Goal: Task Accomplishment & Management: Manage account settings

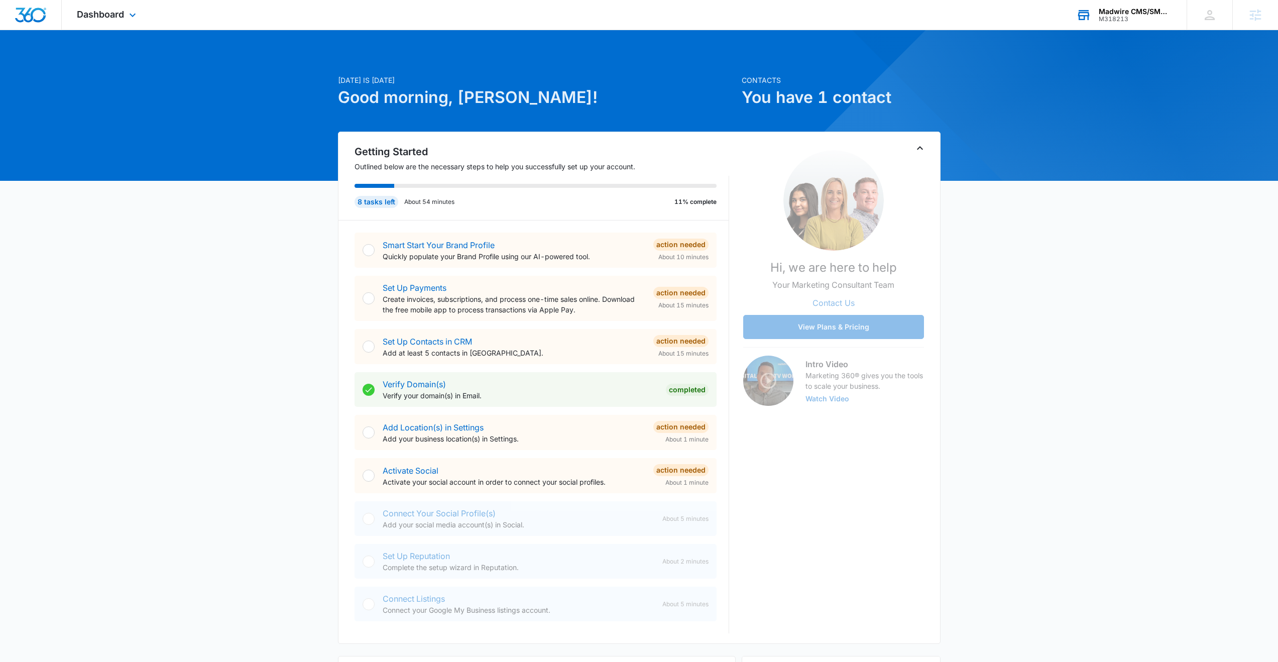
click at [1123, 15] on div "Madwire CMS/SMM Newsletter" at bounding box center [1135, 12] width 73 height 8
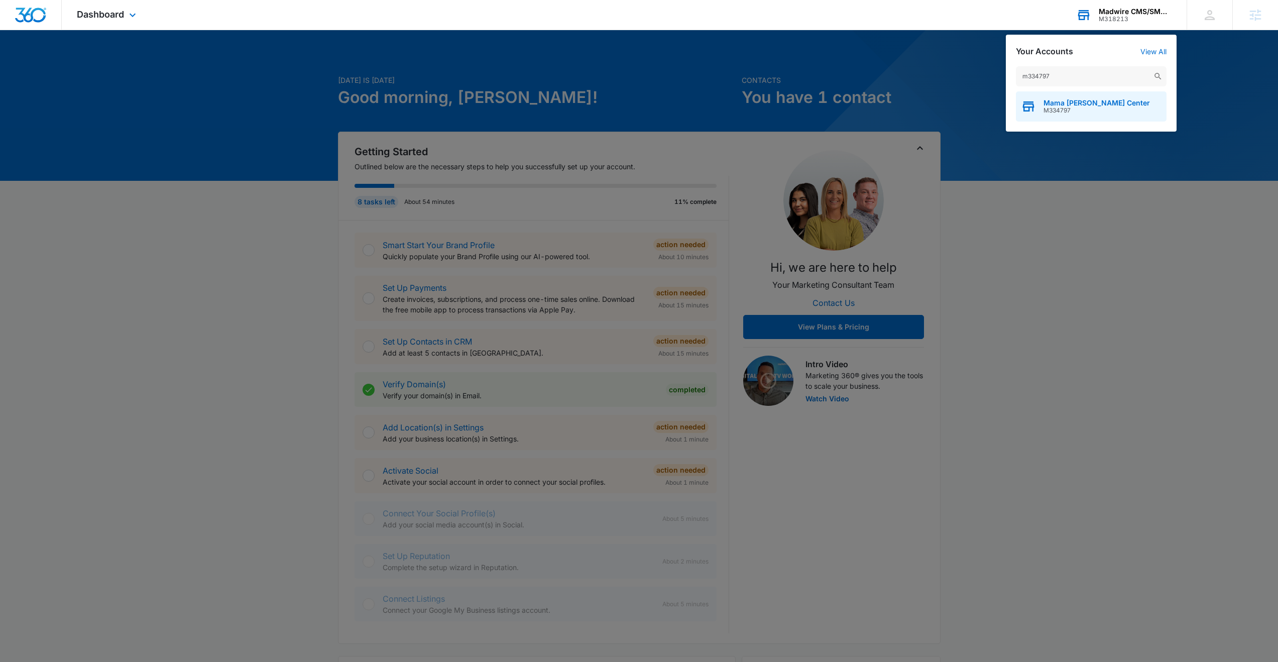
type input "m334797"
click at [1090, 99] on span "Mama Melli Childcare Center" at bounding box center [1097, 103] width 106 height 8
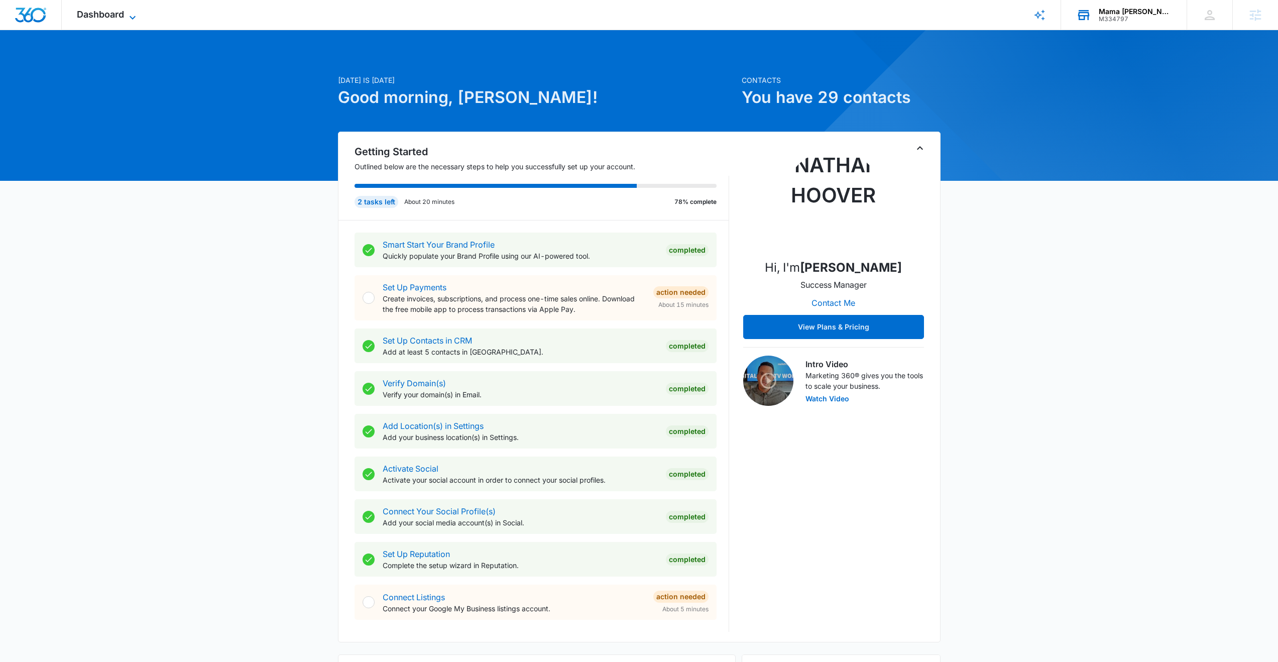
click at [100, 14] on span "Dashboard" at bounding box center [100, 14] width 47 height 11
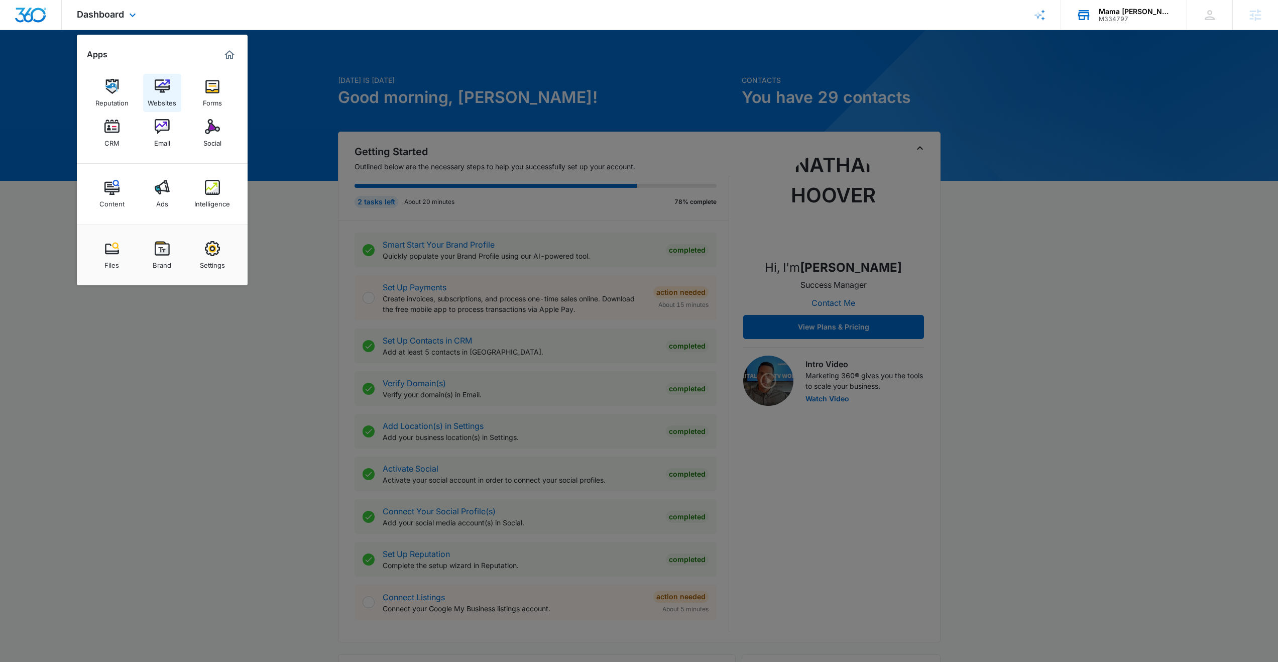
click at [165, 83] on img at bounding box center [162, 86] width 15 height 15
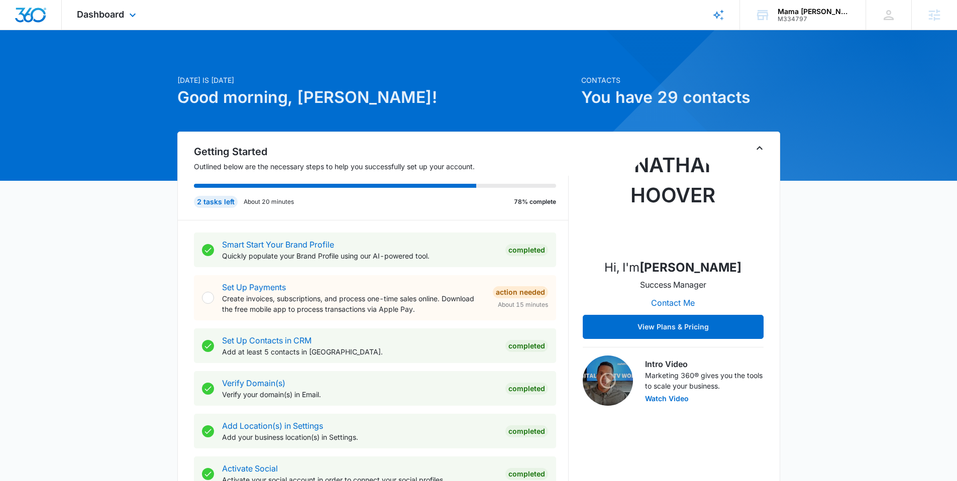
click at [113, 8] on div "Dashboard Apps Reputation Websites Forms CRM Email Social Content Ads Intellige…" at bounding box center [108, 15] width 92 height 30
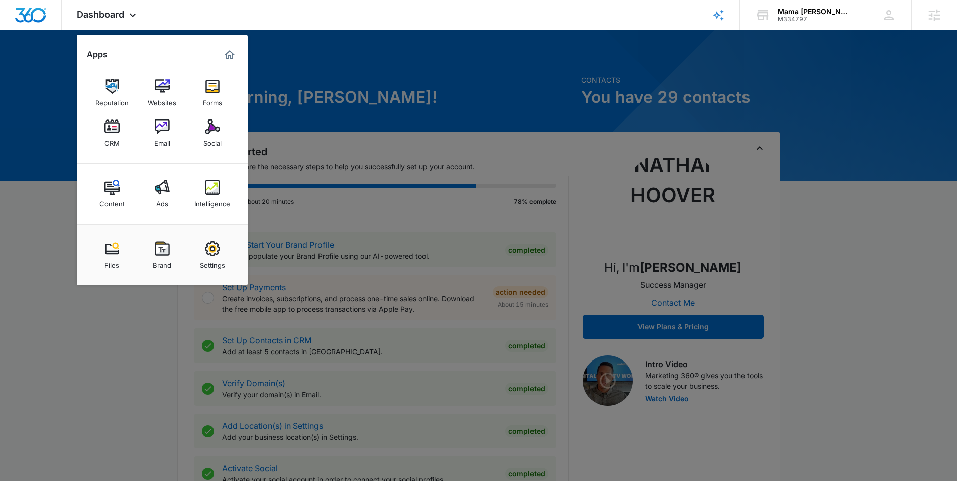
click at [159, 128] on img at bounding box center [162, 126] width 15 height 15
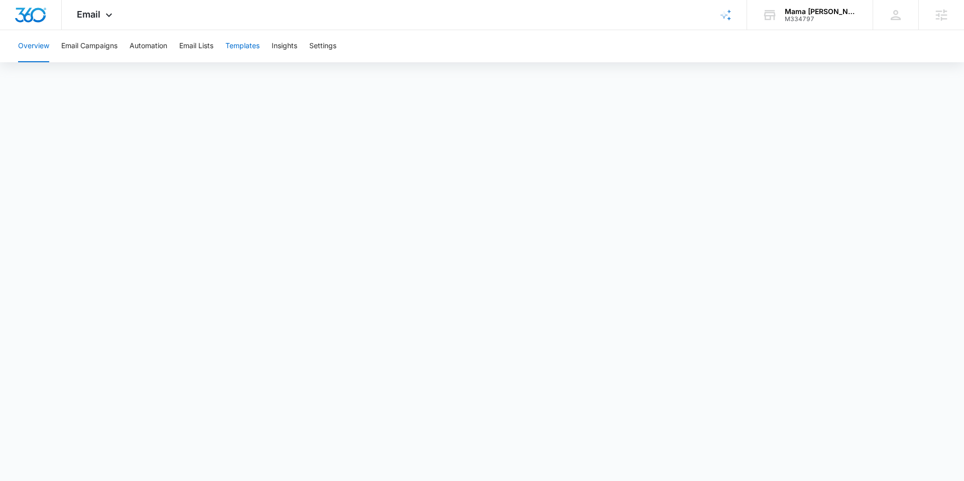
click at [251, 44] on button "Templates" at bounding box center [243, 46] width 34 height 32
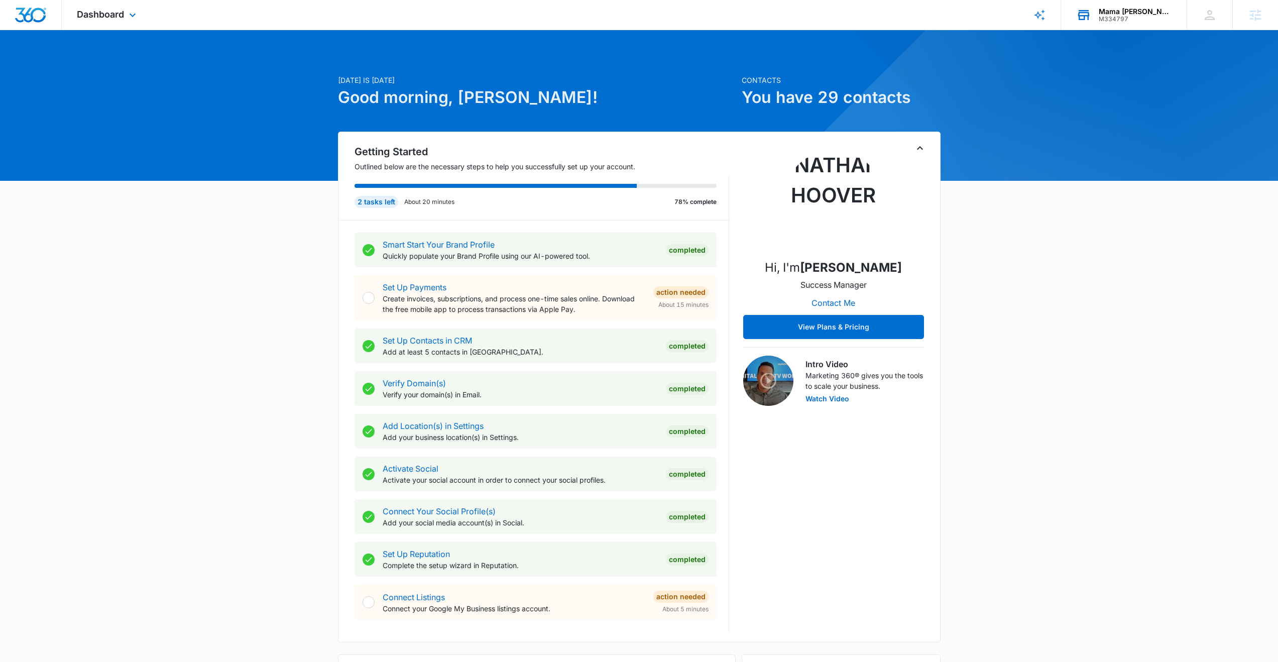
click at [1109, 19] on div "M334797" at bounding box center [1135, 19] width 73 height 7
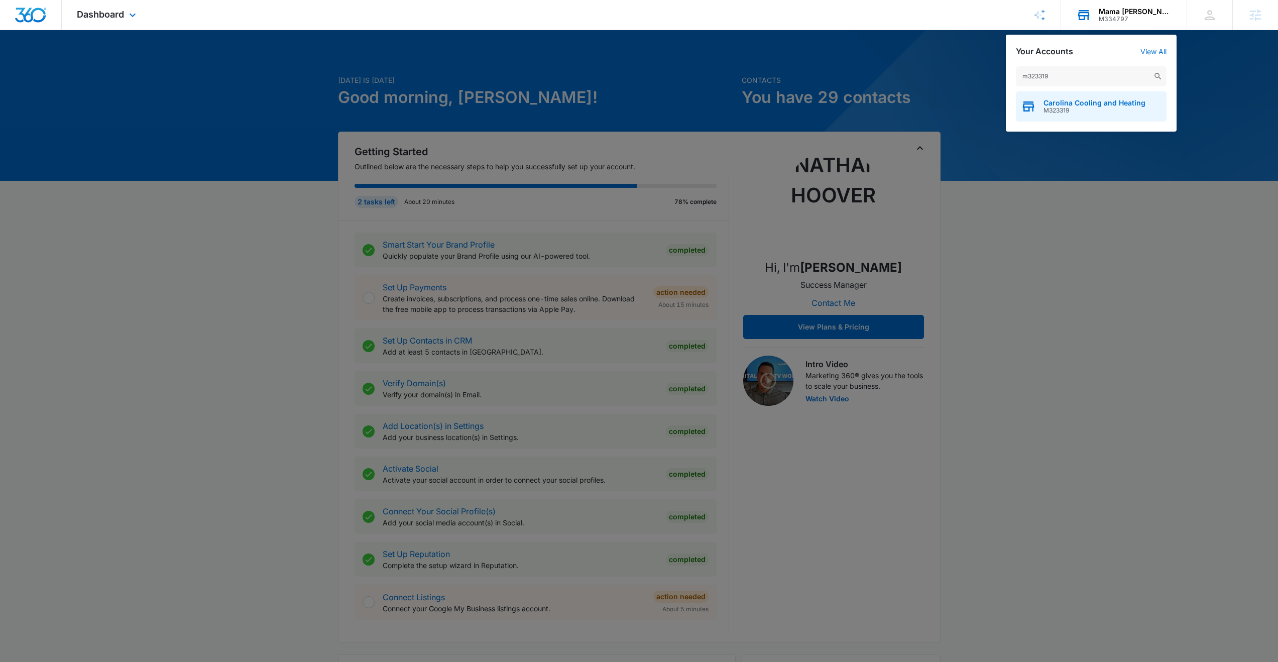
type input "m323319"
click at [1068, 110] on span "M323319" at bounding box center [1095, 110] width 102 height 7
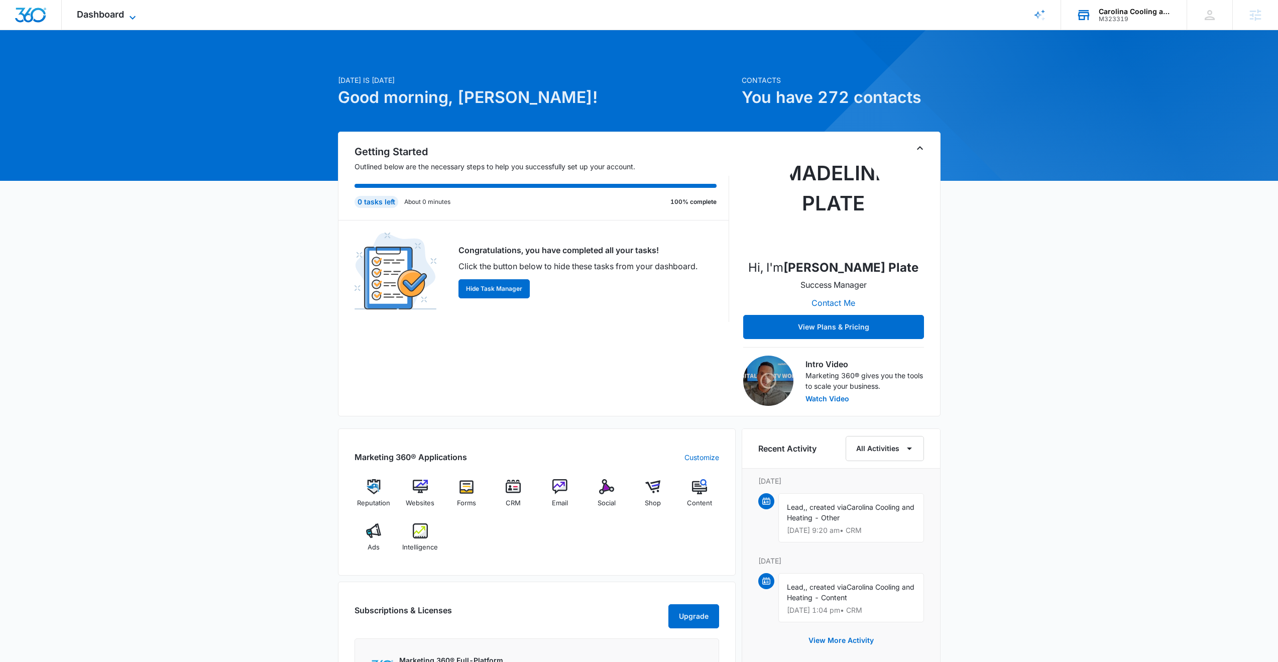
click at [114, 10] on span "Dashboard" at bounding box center [100, 14] width 47 height 11
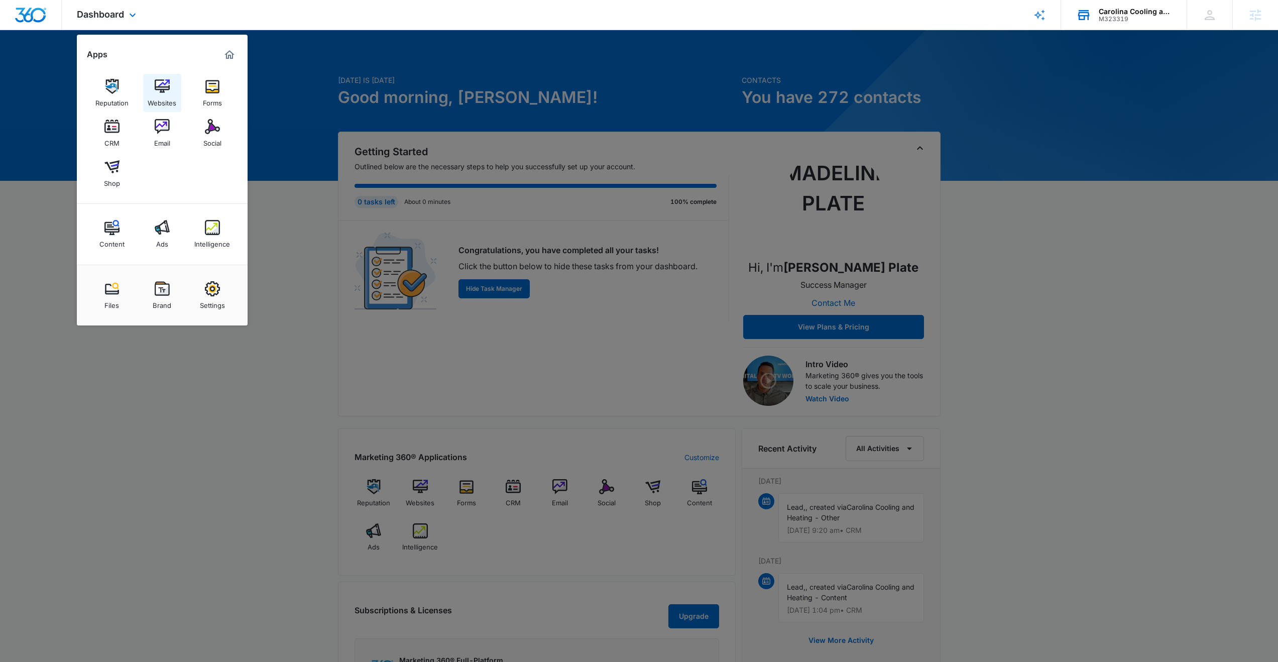
click at [166, 91] on img at bounding box center [162, 86] width 15 height 15
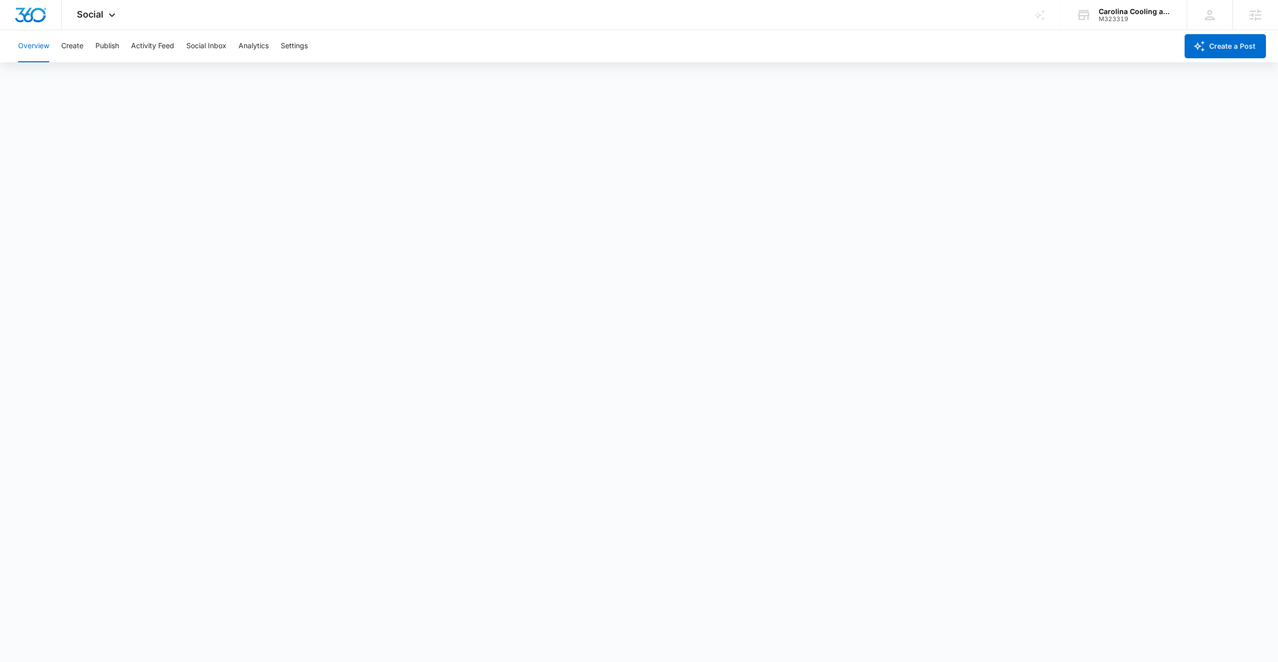
scroll to position [3, 0]
click at [98, 44] on button "Publish" at bounding box center [107, 46] width 24 height 32
click at [90, 15] on span "Social" at bounding box center [90, 14] width 27 height 11
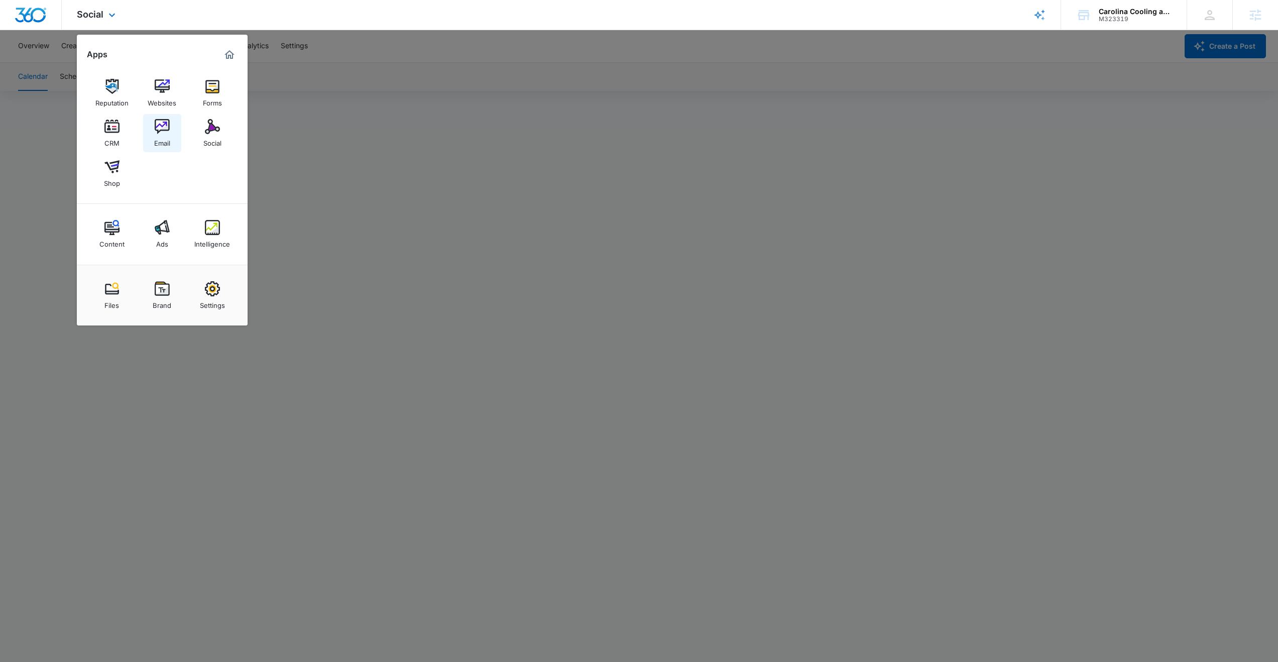
click at [161, 125] on img at bounding box center [162, 126] width 15 height 15
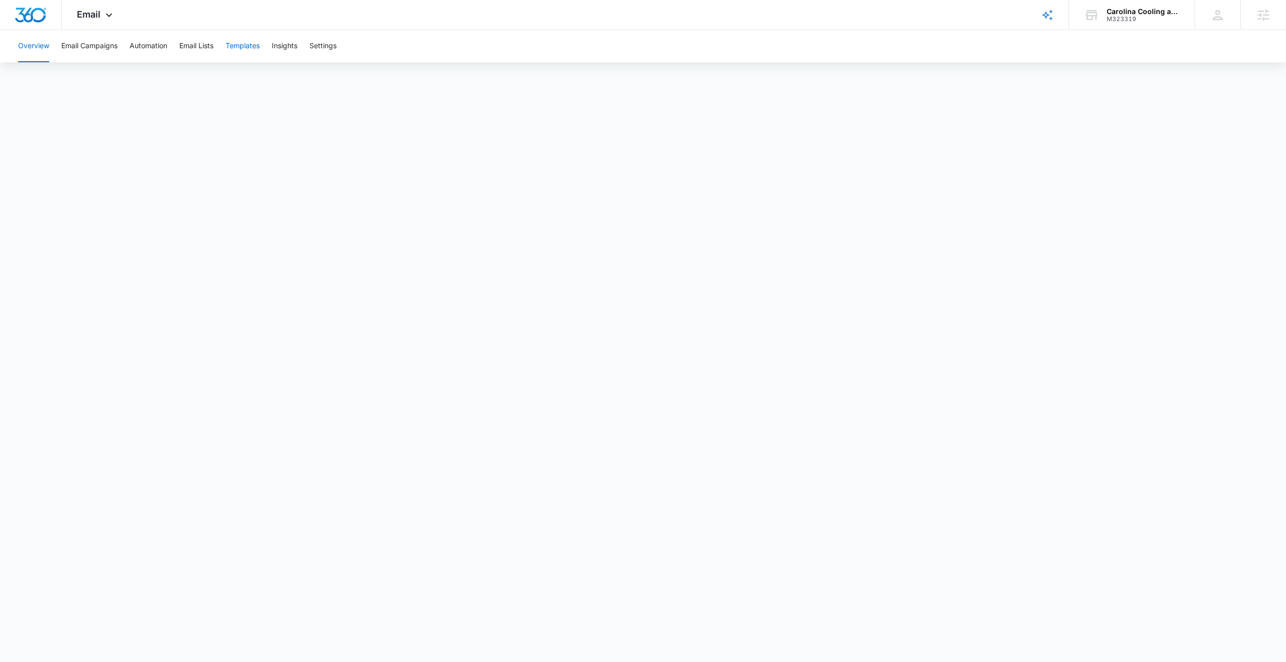
click at [241, 44] on button "Templates" at bounding box center [243, 46] width 34 height 32
click at [251, 45] on button "Templates" at bounding box center [243, 46] width 34 height 32
click at [143, 48] on button "Automation" at bounding box center [149, 46] width 38 height 32
click at [89, 46] on button "Email Campaigns" at bounding box center [89, 46] width 56 height 32
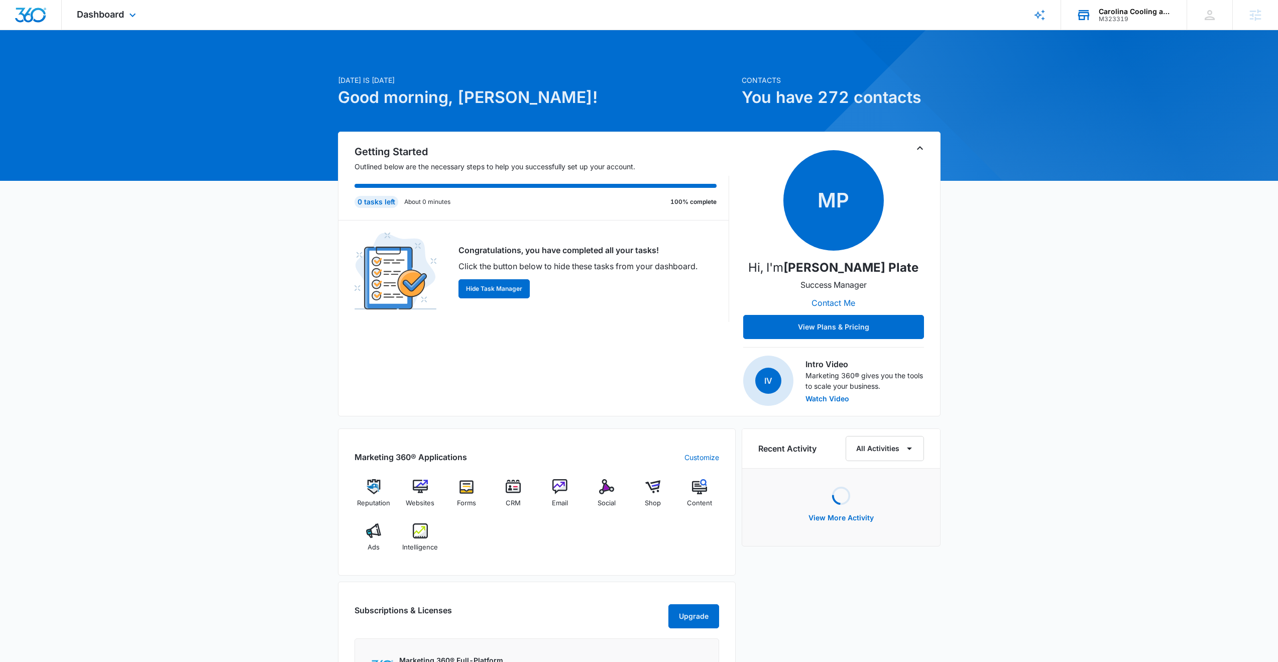
click at [1147, 12] on div "Carolina Cooling and Heating" at bounding box center [1135, 12] width 73 height 8
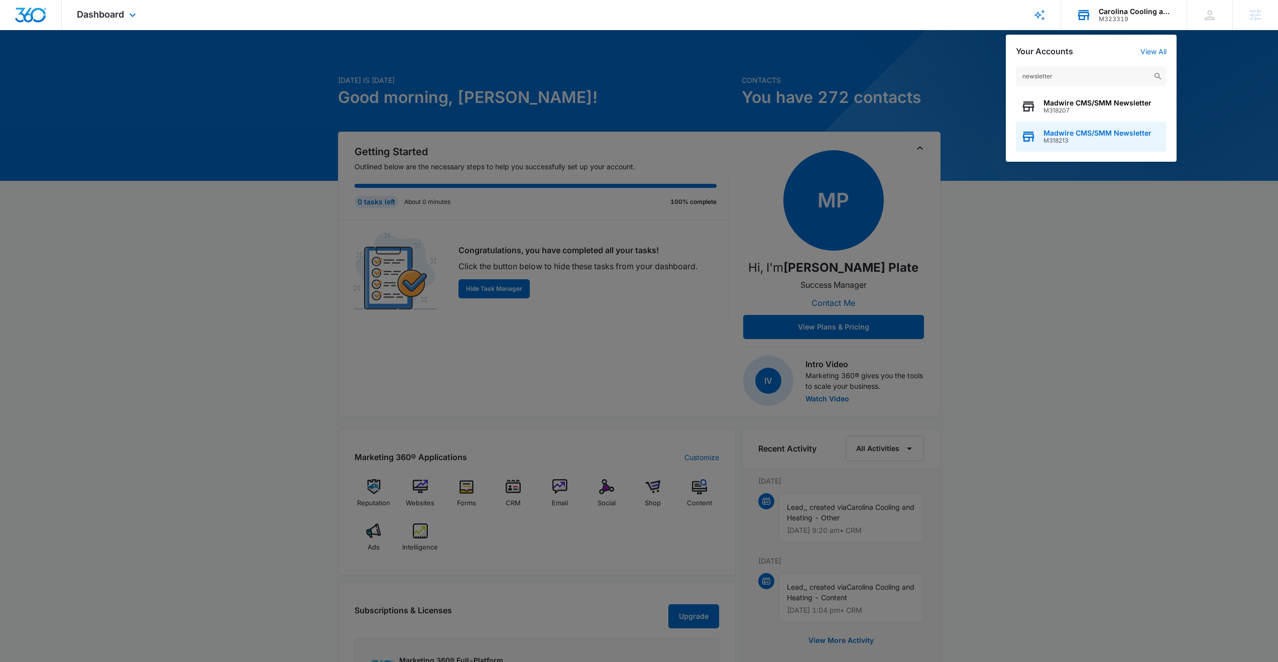
type input "newsletter"
click at [1101, 131] on span "Madwire CMS/SMM Newsletter" at bounding box center [1098, 133] width 108 height 8
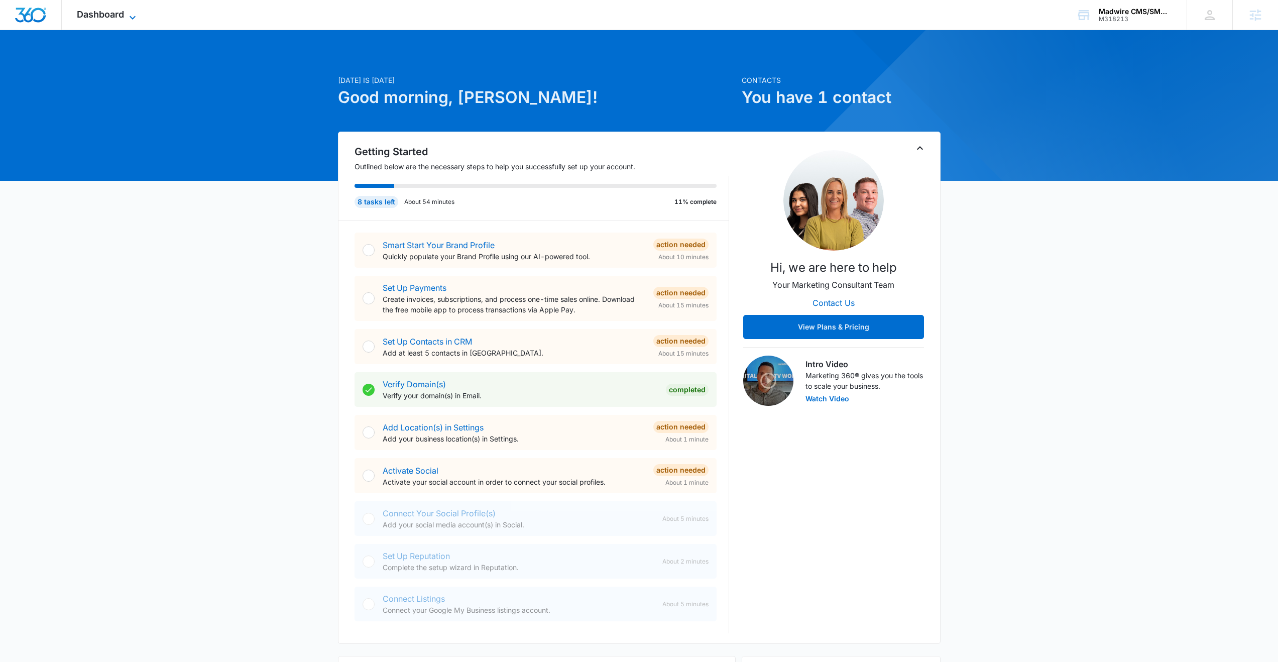
click at [102, 13] on span "Dashboard" at bounding box center [100, 14] width 47 height 11
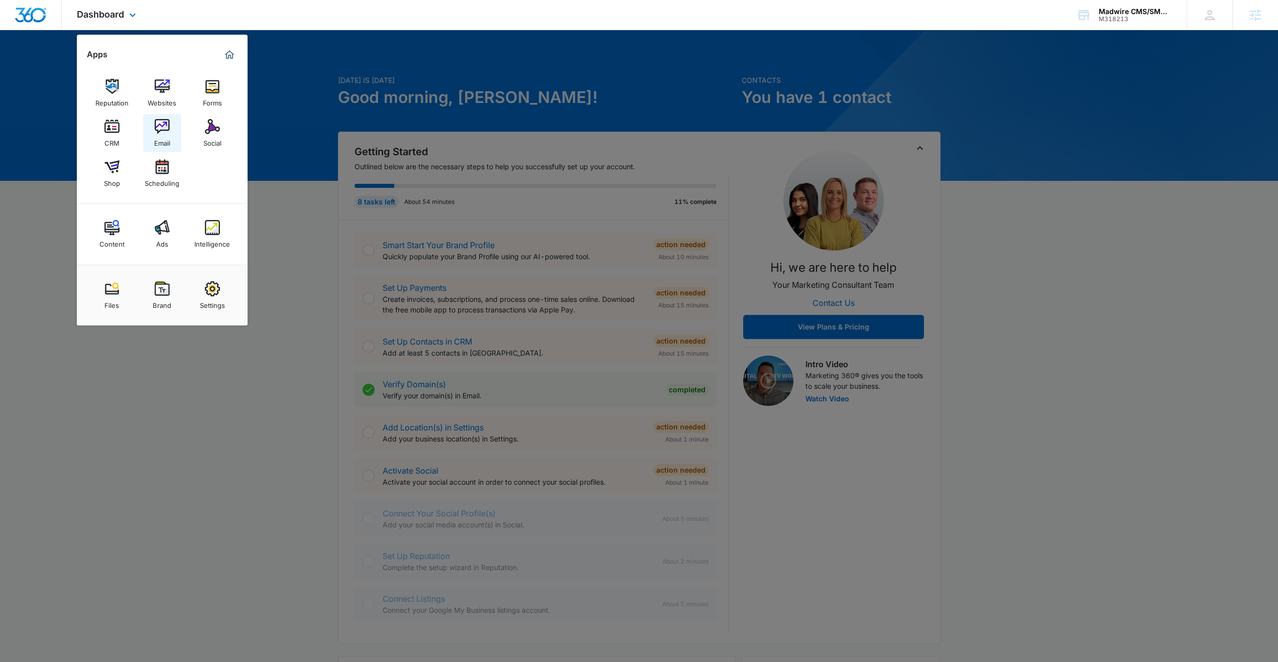
click at [160, 129] on img at bounding box center [162, 126] width 15 height 15
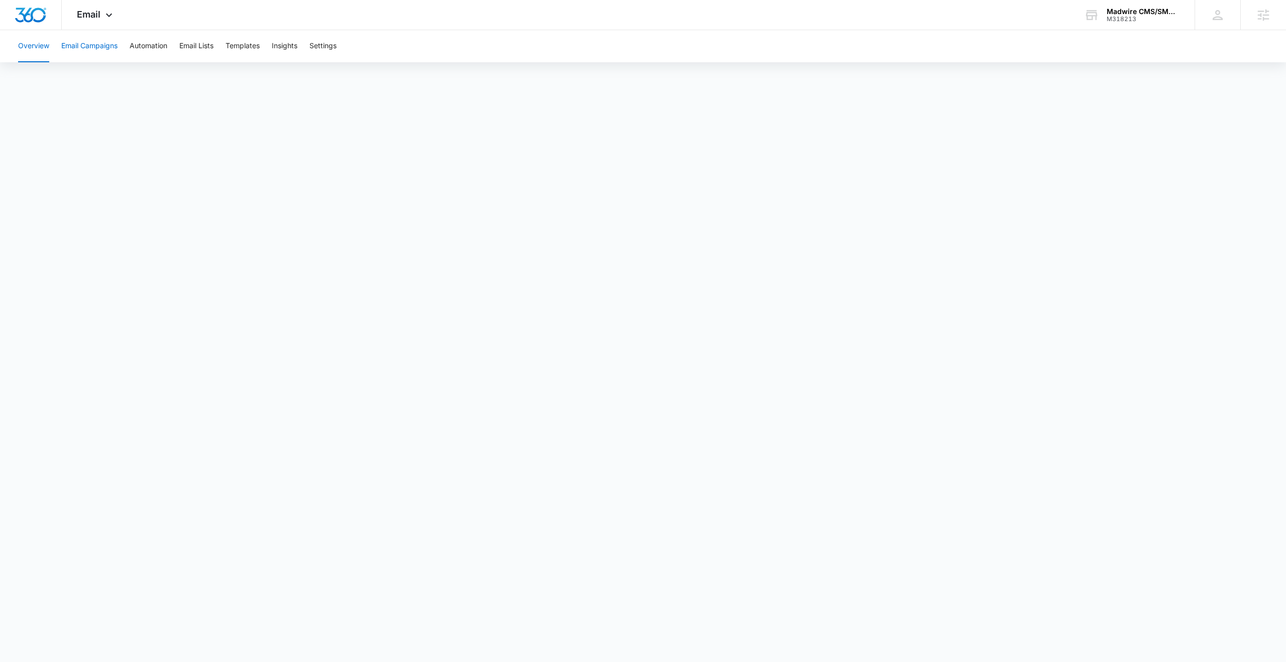
click at [101, 53] on button "Email Campaigns" at bounding box center [89, 46] width 56 height 32
click at [106, 14] on icon at bounding box center [109, 18] width 12 height 12
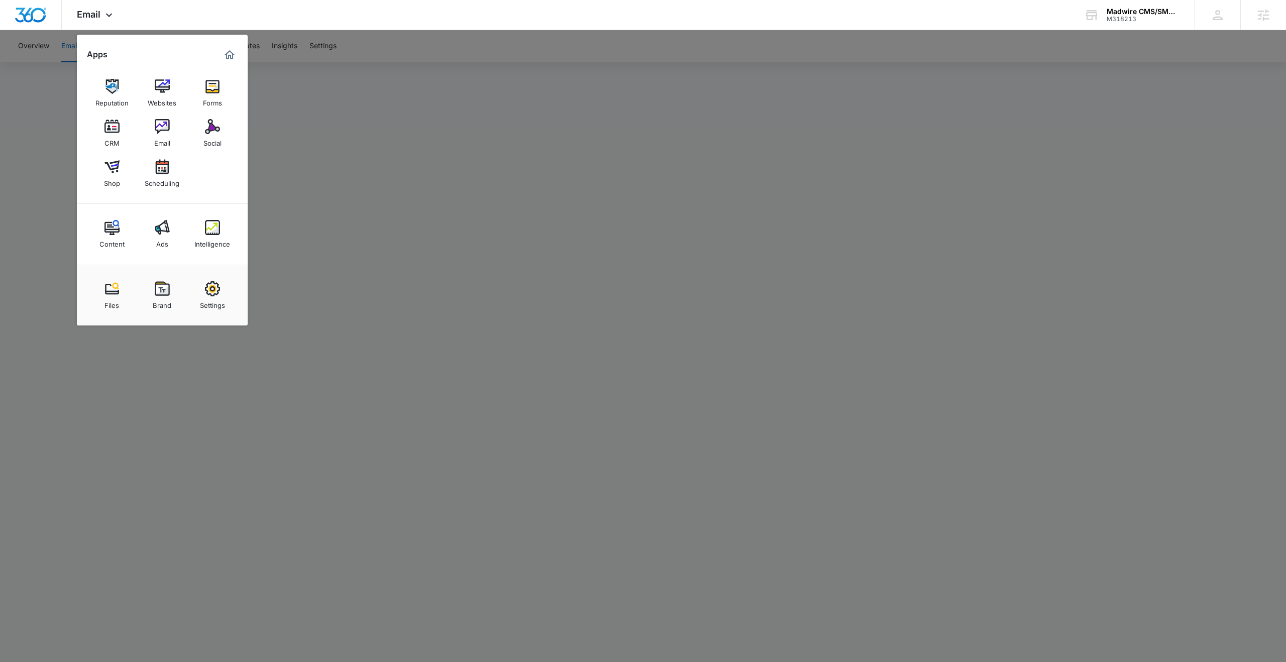
click at [381, 178] on div at bounding box center [643, 331] width 1286 height 662
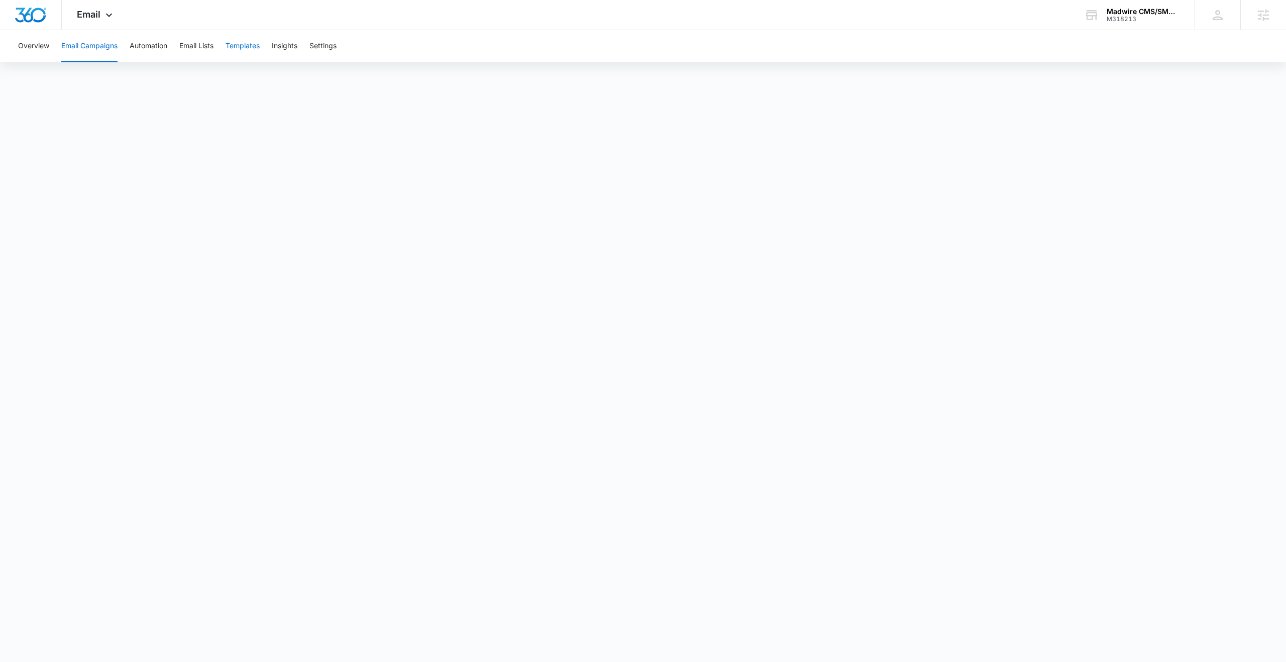
click at [236, 44] on button "Templates" at bounding box center [243, 46] width 34 height 32
